Goal: Task Accomplishment & Management: Use online tool/utility

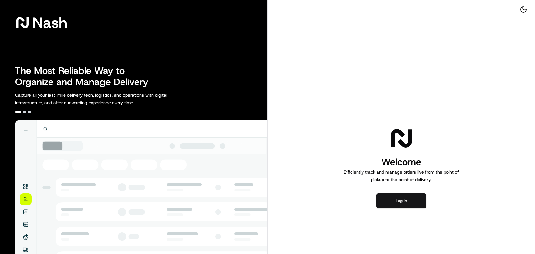
click at [406, 203] on button "Log in" at bounding box center [401, 200] width 50 height 15
